Goal: Browse casually: Explore the website without a specific task or goal

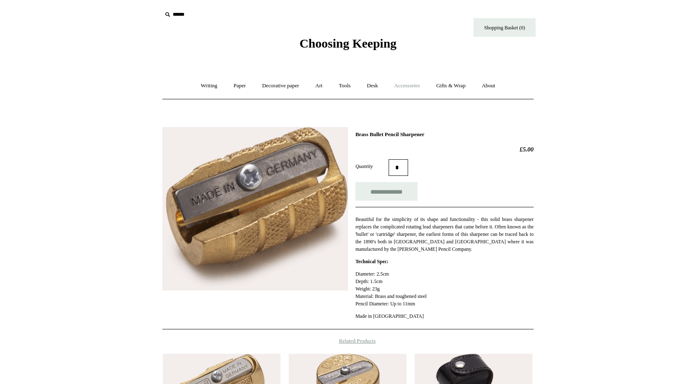
click at [417, 88] on link "Accessories +" at bounding box center [407, 86] width 41 height 22
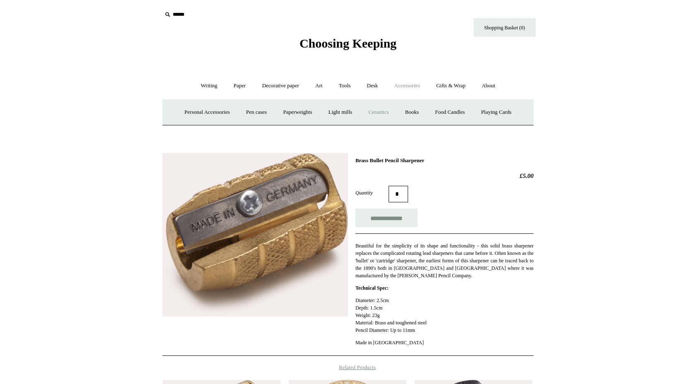
click at [379, 112] on link "Ceramics +" at bounding box center [378, 112] width 35 height 22
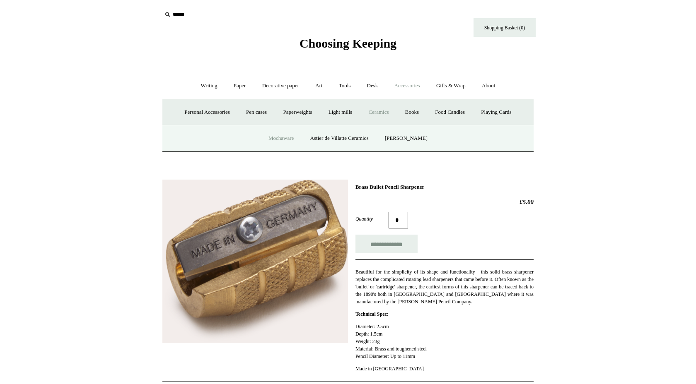
click at [292, 137] on link "Mochaware" at bounding box center [281, 139] width 40 height 22
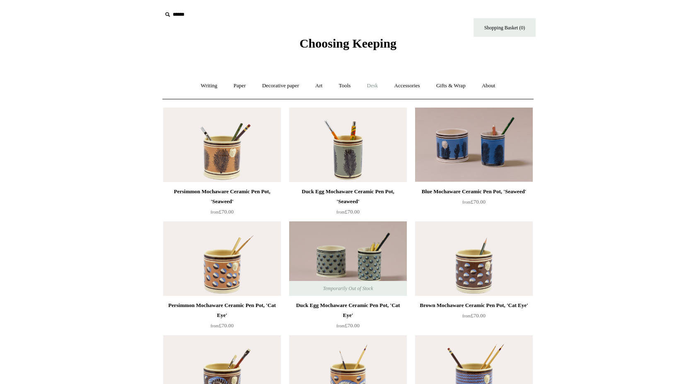
click at [379, 84] on link "Desk +" at bounding box center [372, 86] width 26 height 22
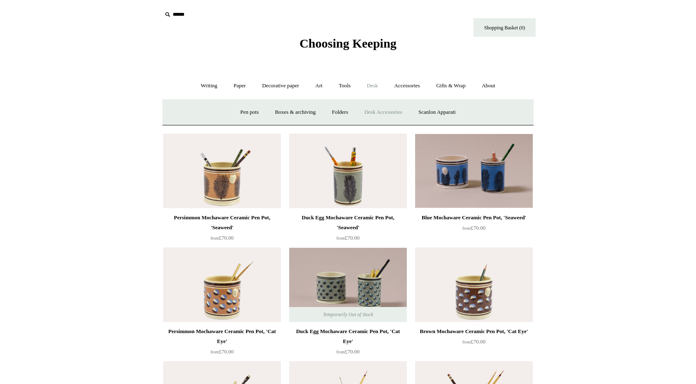
click at [388, 112] on link "Desk Accessories" at bounding box center [382, 112] width 53 height 22
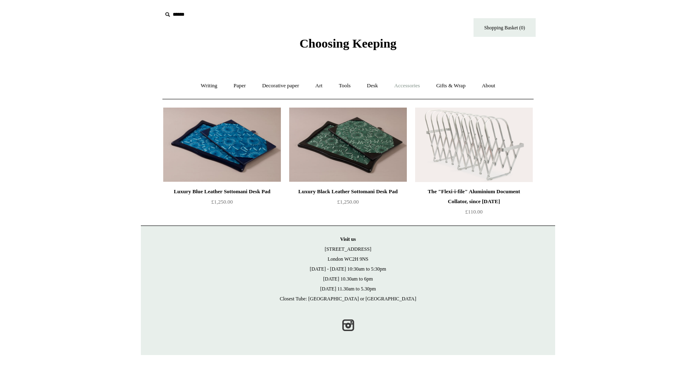
click at [406, 85] on link "Accessories +" at bounding box center [407, 86] width 41 height 22
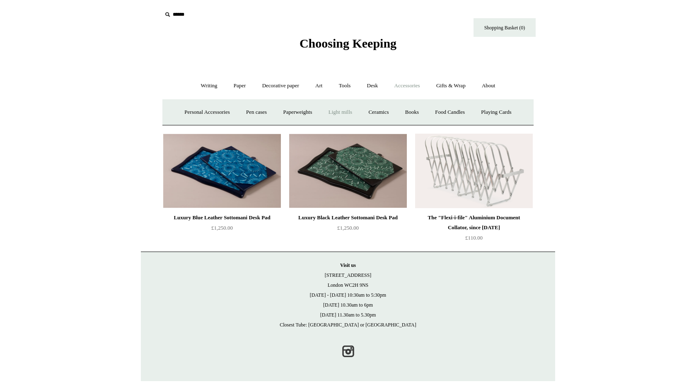
click at [348, 108] on link "Light mills" at bounding box center [340, 112] width 39 height 22
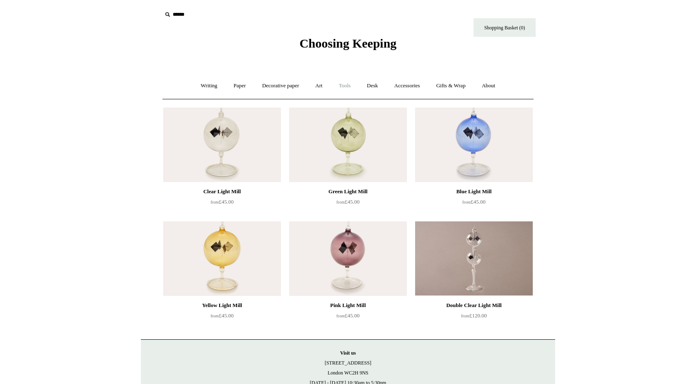
click at [344, 86] on link "Tools +" at bounding box center [344, 86] width 27 height 22
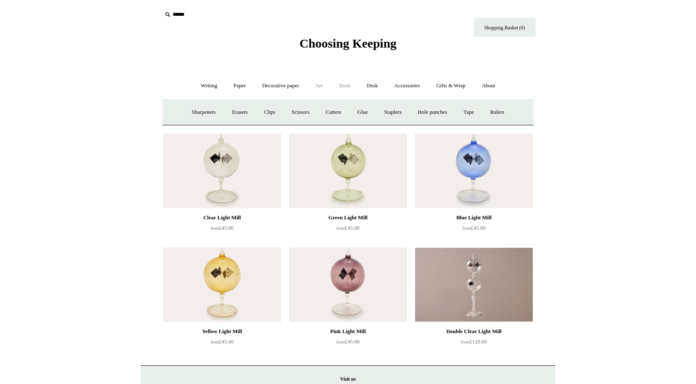
click at [318, 84] on link "Art +" at bounding box center [319, 86] width 22 height 22
click at [283, 111] on link "Brushes & palettes" at bounding box center [255, 112] width 55 height 22
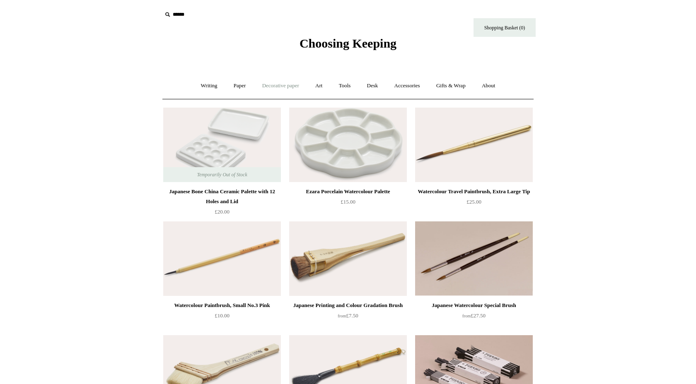
click at [269, 87] on link "Decorative paper +" at bounding box center [281, 86] width 52 height 22
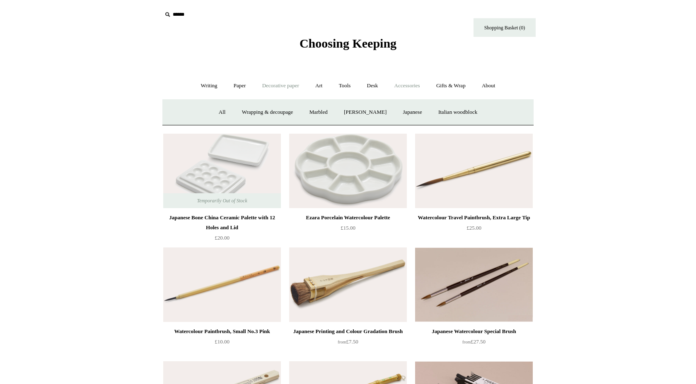
click at [419, 89] on link "Accessories +" at bounding box center [407, 86] width 41 height 22
click at [349, 86] on link "Tools +" at bounding box center [344, 86] width 27 height 22
click at [210, 86] on link "Writing +" at bounding box center [208, 86] width 31 height 22
click at [193, 113] on link "Pens by brand +" at bounding box center [201, 112] width 46 height 22
